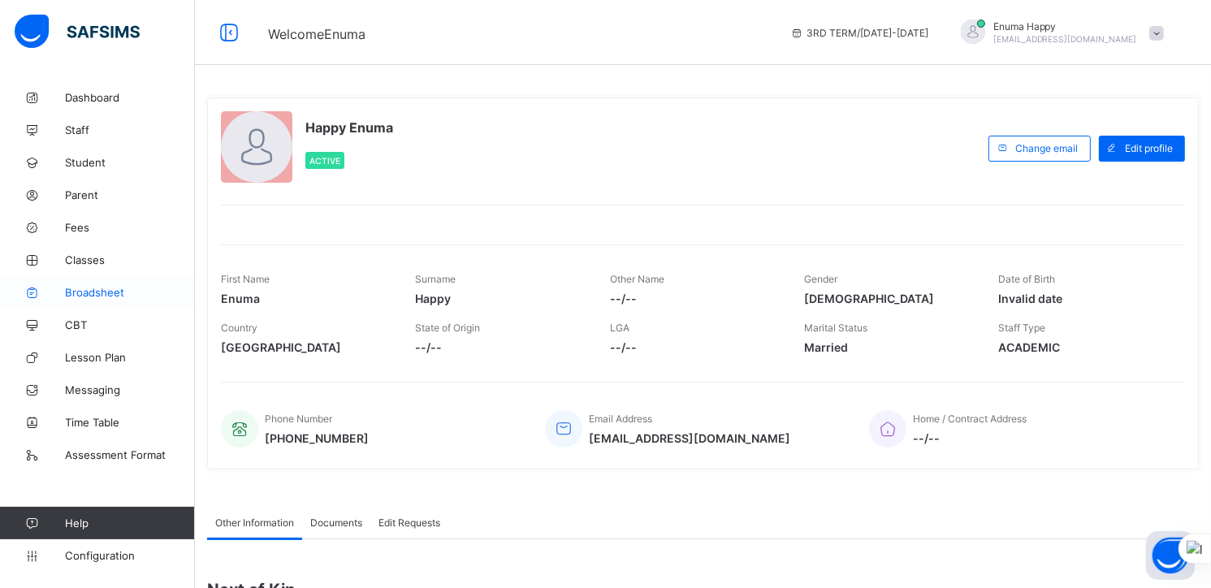
click at [85, 290] on span "Broadsheet" at bounding box center [130, 292] width 130 height 13
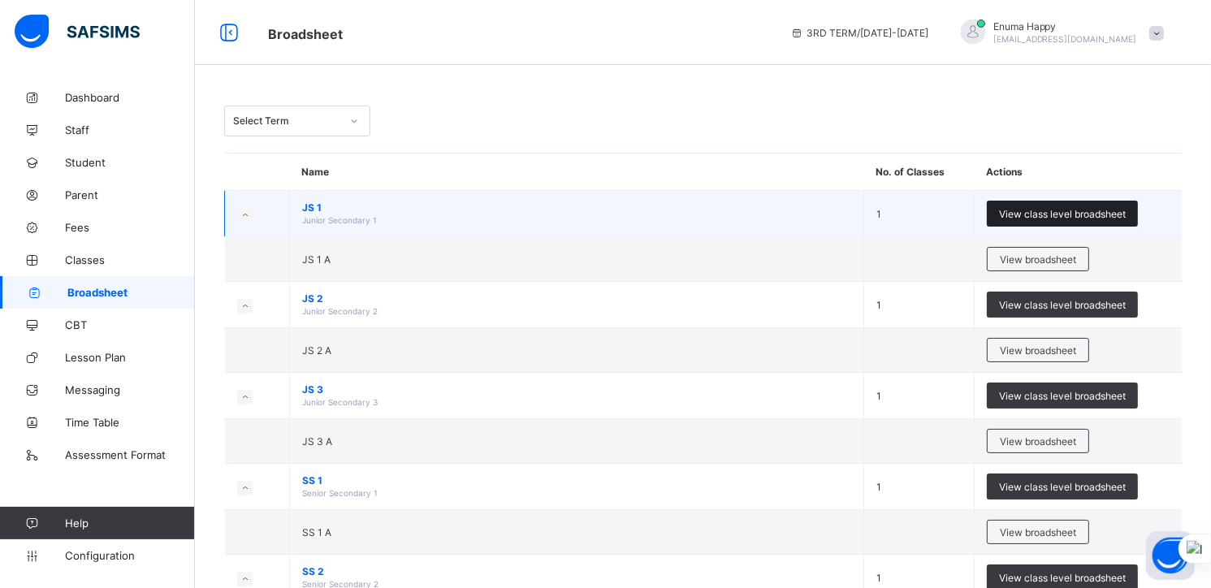
click at [1055, 213] on span "View class level broadsheet" at bounding box center [1062, 214] width 127 height 12
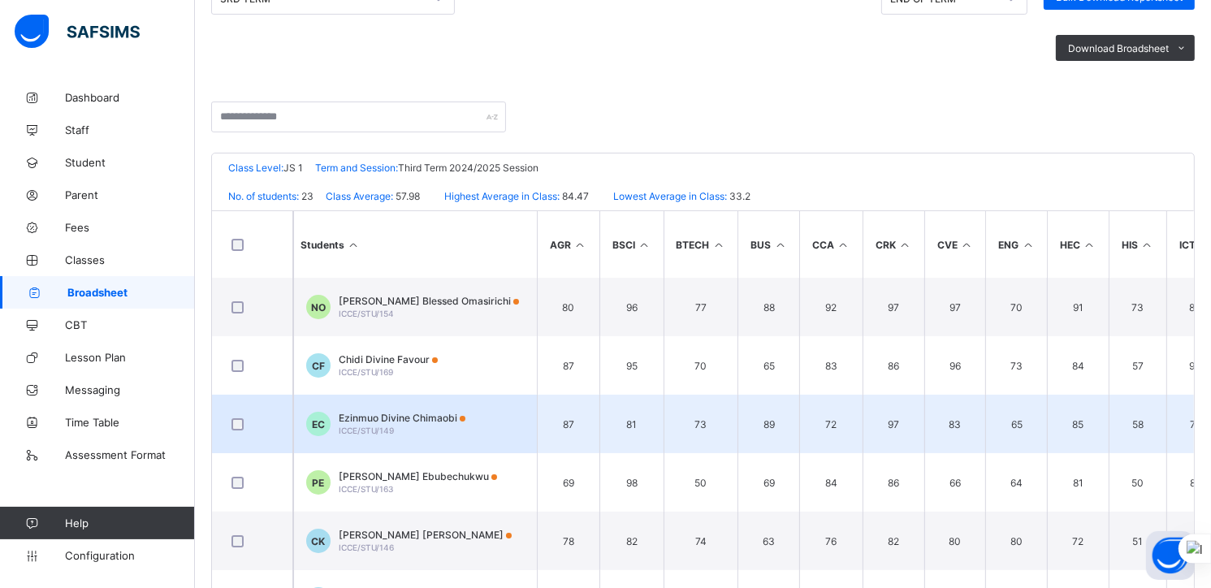
scroll to position [257, 0]
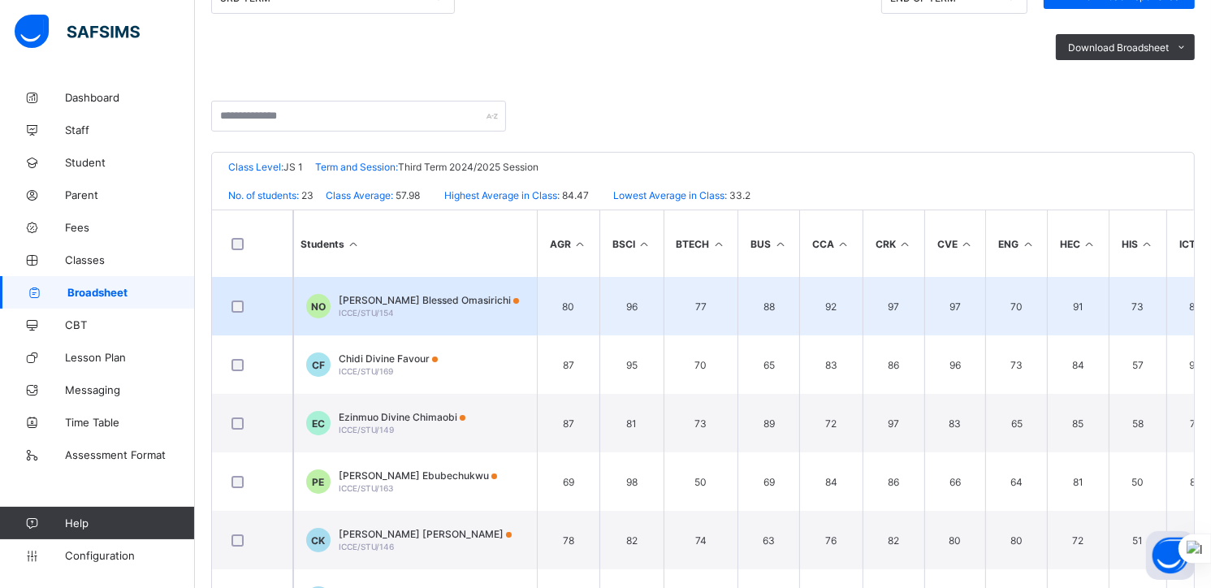
click at [357, 305] on span "[PERSON_NAME] Blessed Omasirichi" at bounding box center [429, 300] width 180 height 12
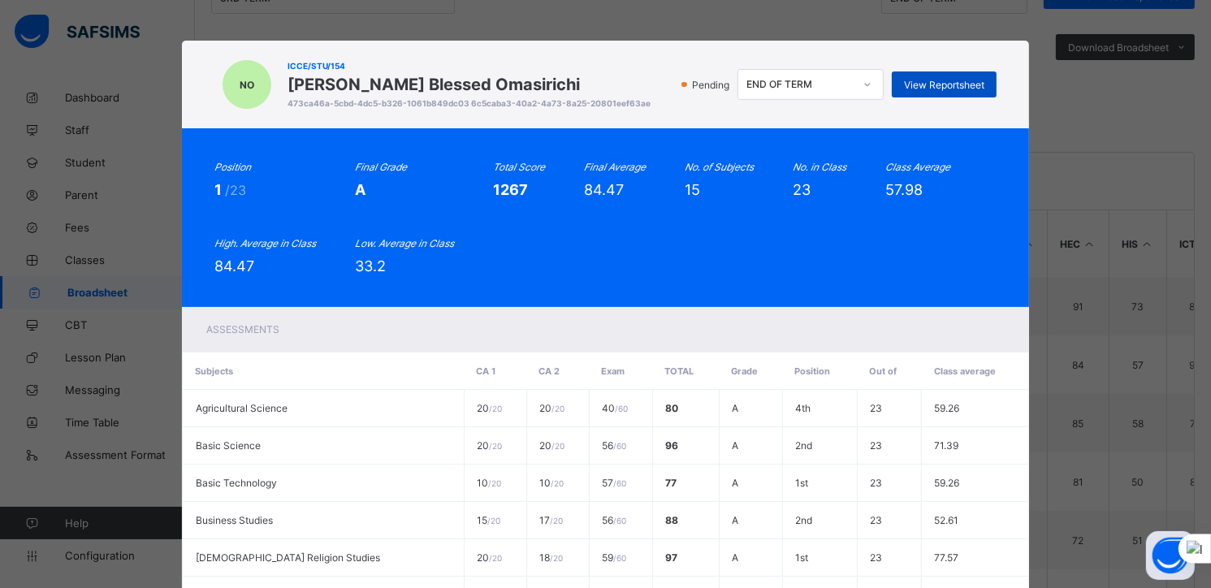
click at [933, 79] on span "View Reportsheet" at bounding box center [944, 85] width 80 height 12
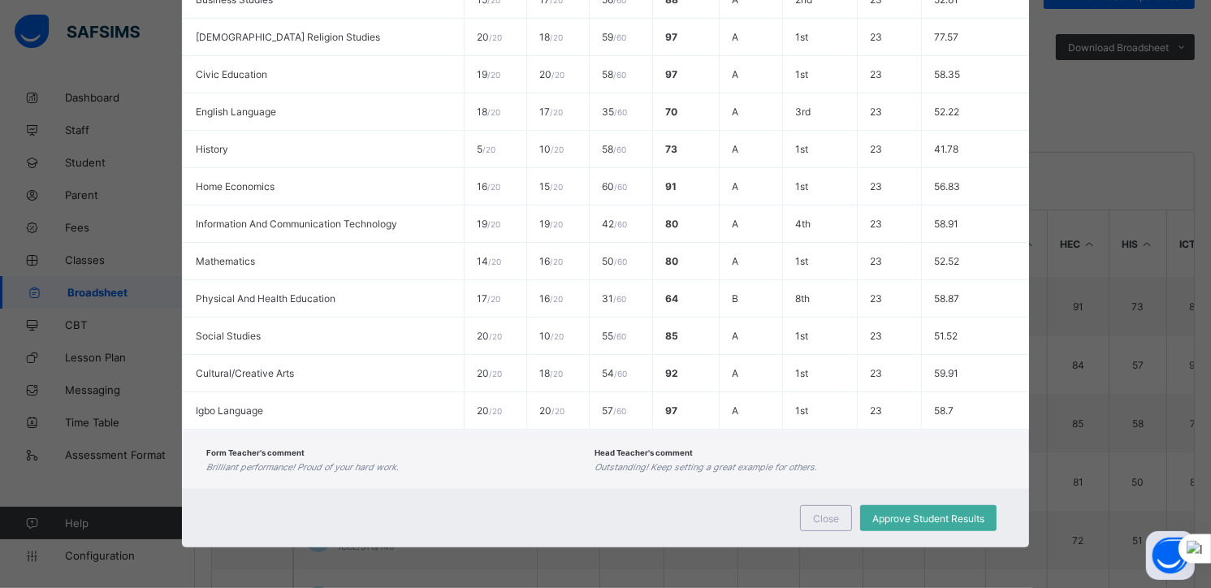
scroll to position [318, 0]
click at [824, 516] on span "Close" at bounding box center [826, 519] width 26 height 12
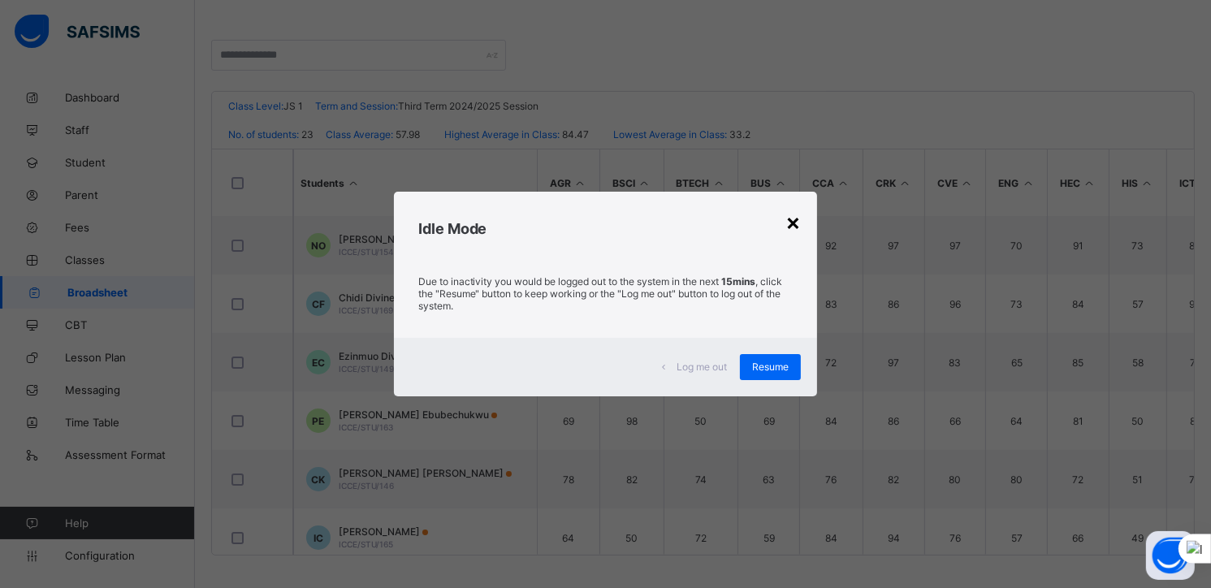
click at [795, 223] on div "×" at bounding box center [793, 222] width 15 height 28
